Goal: Transaction & Acquisition: Book appointment/travel/reservation

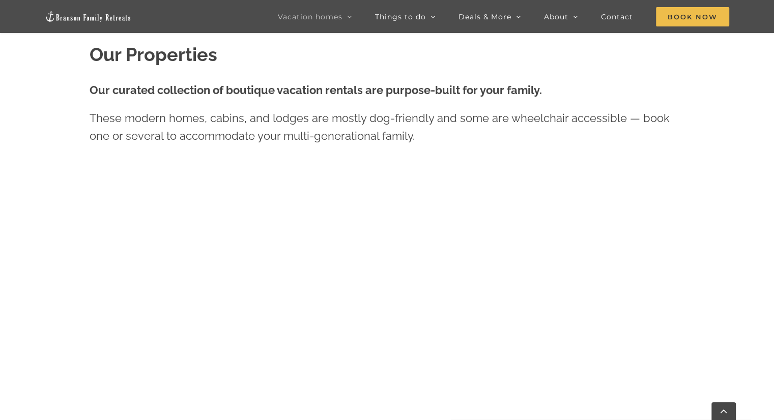
scroll to position [433, 0]
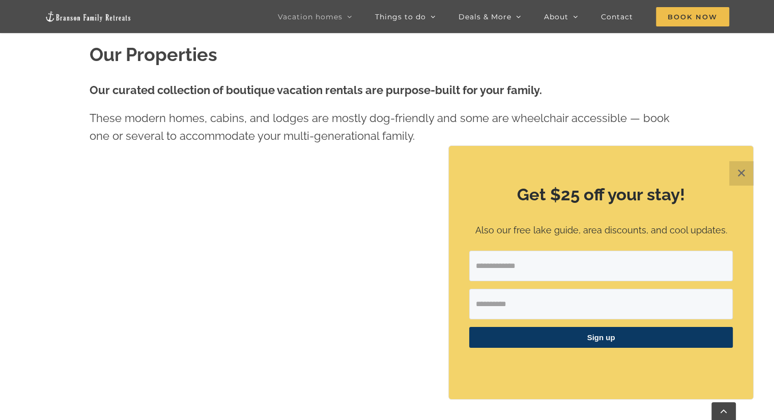
click at [740, 167] on button "✕" at bounding box center [741, 173] width 24 height 24
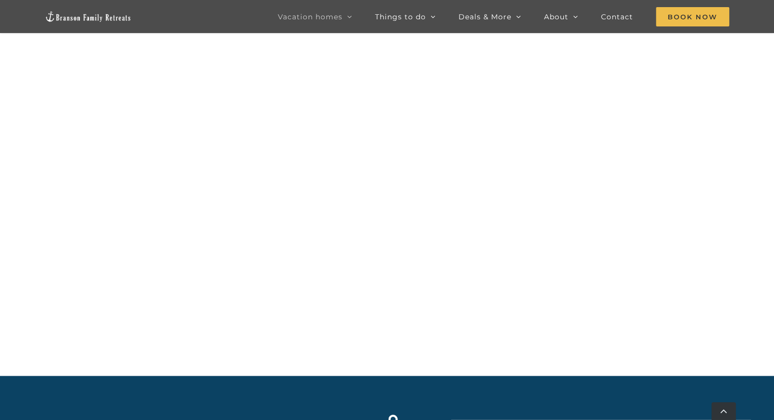
scroll to position [1149, 0]
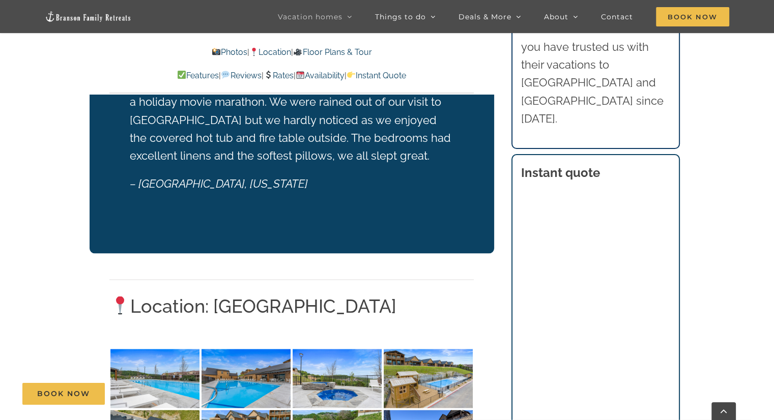
scroll to position [1831, 0]
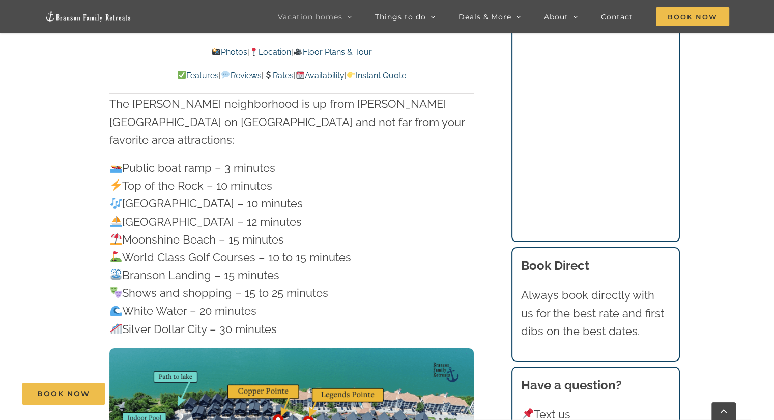
scroll to position [3275, 0]
